Goal: Information Seeking & Learning: Learn about a topic

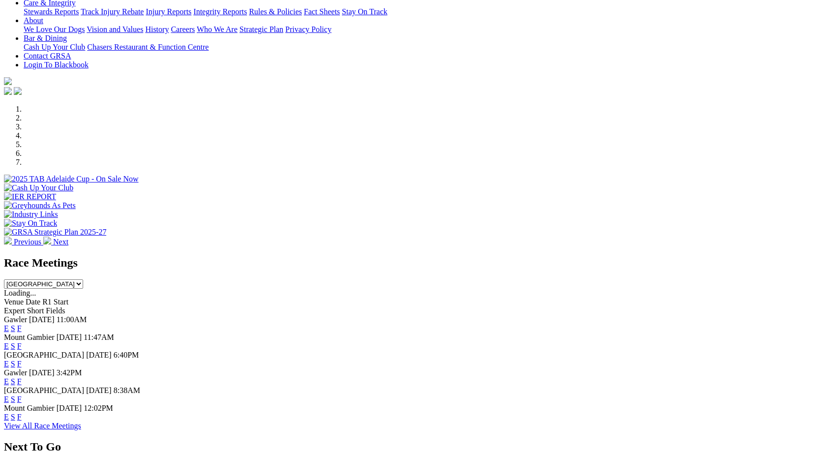
scroll to position [204, 0]
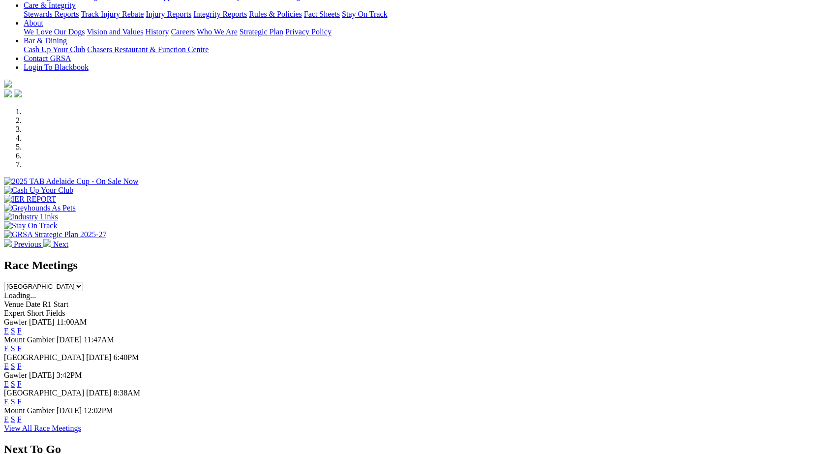
click at [22, 326] on link "F" at bounding box center [19, 330] width 4 height 8
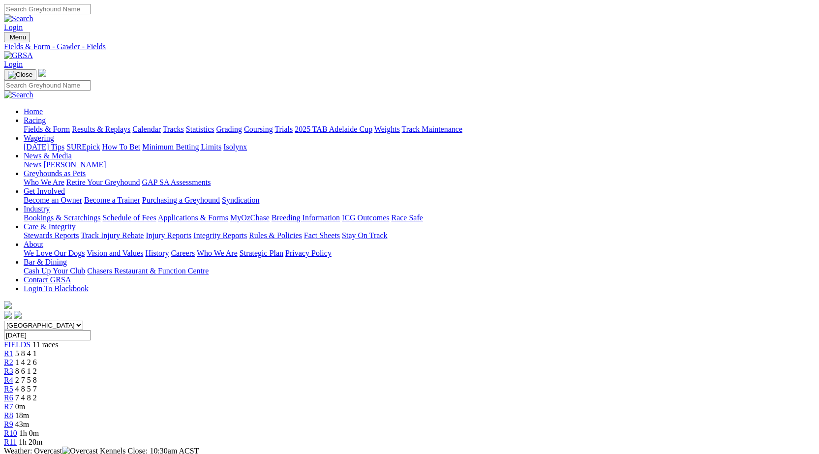
click at [13, 376] on span "R4" at bounding box center [8, 380] width 9 height 8
click at [395, 384] on div "R5 4 8 5 7" at bounding box center [409, 388] width 811 height 9
click at [13, 393] on span "R6" at bounding box center [8, 397] width 9 height 8
click at [13, 402] on span "R7" at bounding box center [8, 406] width 9 height 8
click at [13, 411] on link "R8" at bounding box center [8, 415] width 9 height 8
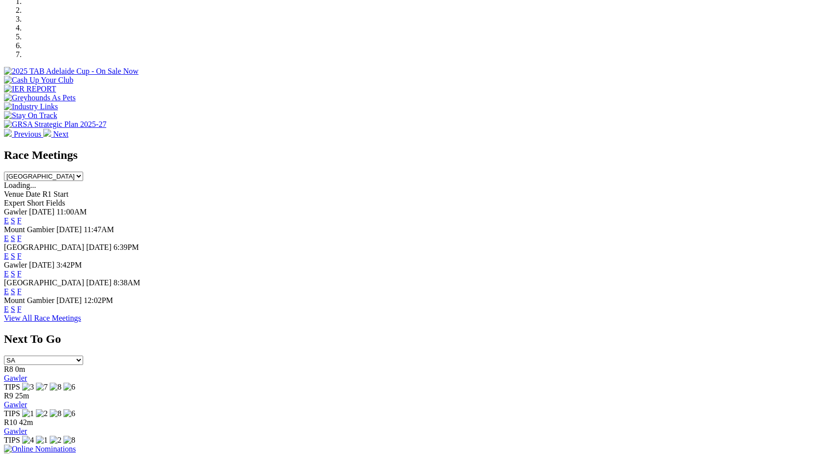
scroll to position [308, 0]
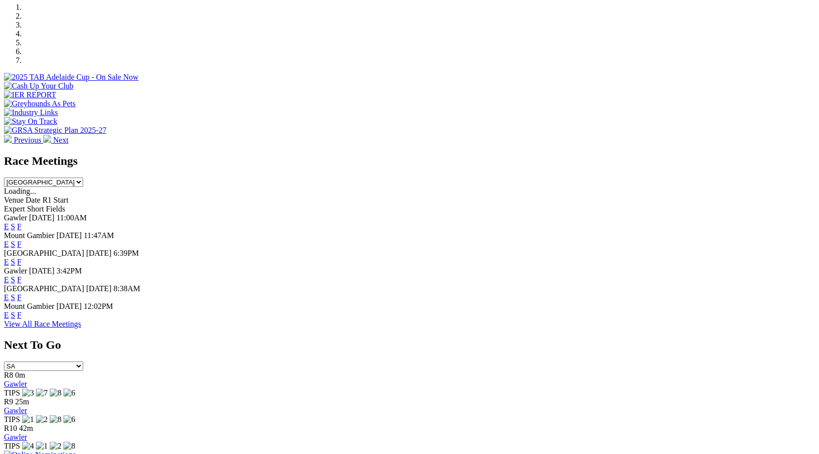
click at [22, 293] on link "F" at bounding box center [19, 297] width 4 height 8
